Goal: Task Accomplishment & Management: Manage account settings

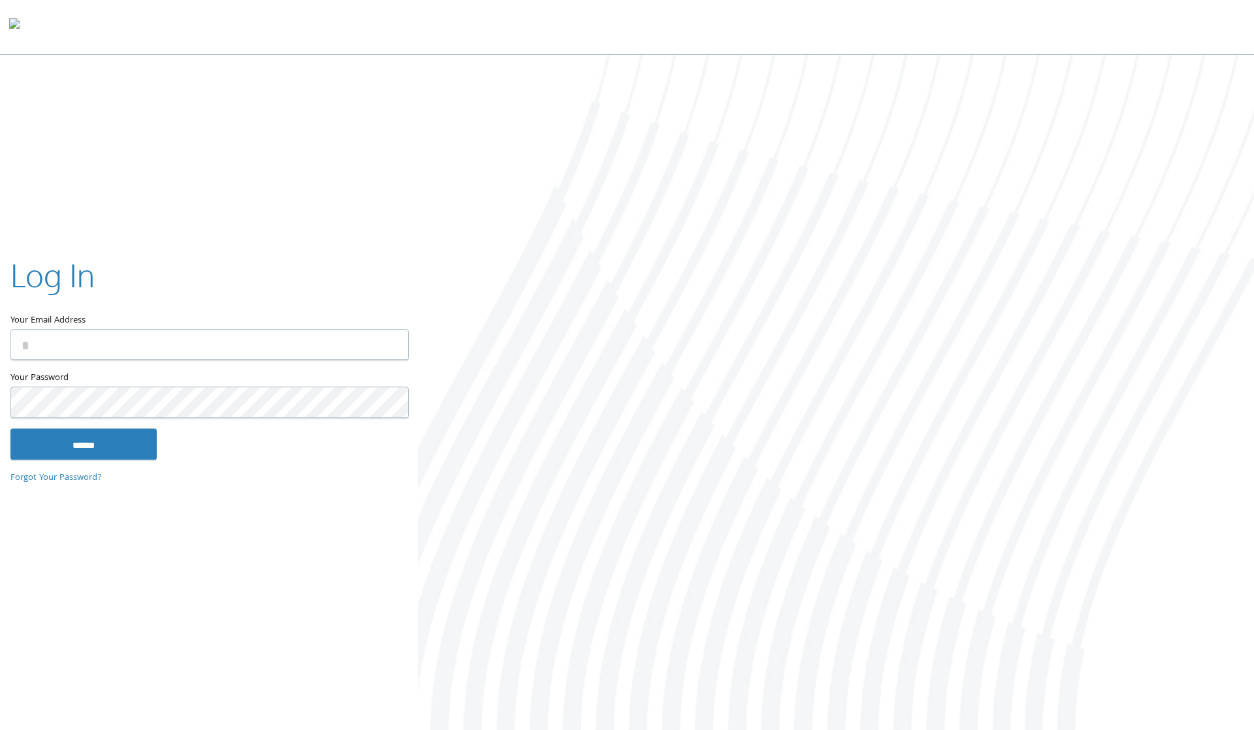
type input "**********"
click at [80, 445] on input "******" at bounding box center [83, 444] width 146 height 31
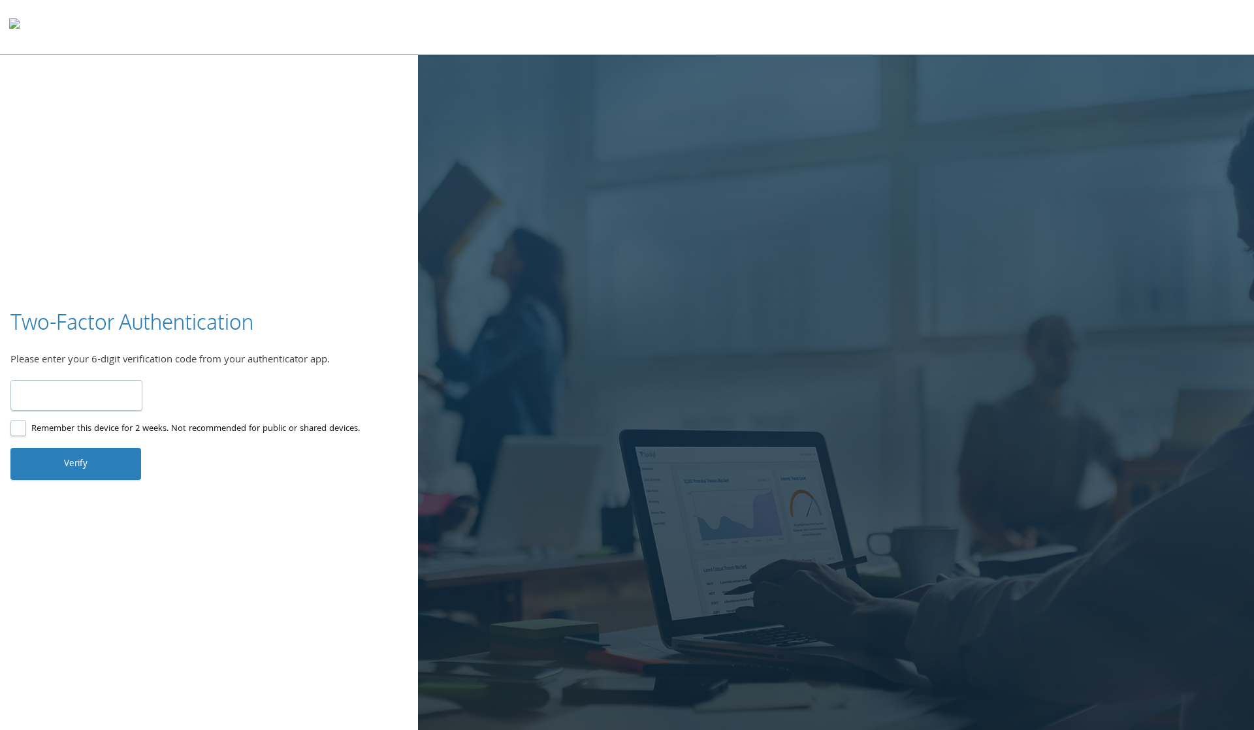
type input "******"
click at [63, 458] on button "Verify" at bounding box center [75, 463] width 131 height 31
